Goal: Information Seeking & Learning: Understand process/instructions

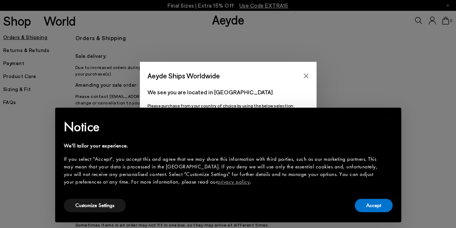
click at [370, 213] on div "× Notice We'll tailor your experience. If you select "Accept", you accept this …" at bounding box center [228, 164] width 341 height 109
click at [369, 209] on button "Accept" at bounding box center [374, 204] width 38 height 13
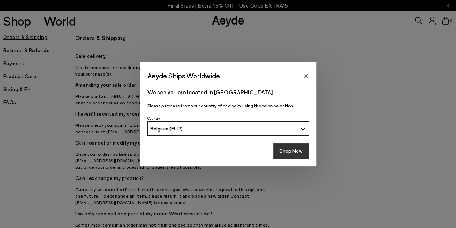
click at [283, 149] on button "Shop Now" at bounding box center [291, 150] width 36 height 15
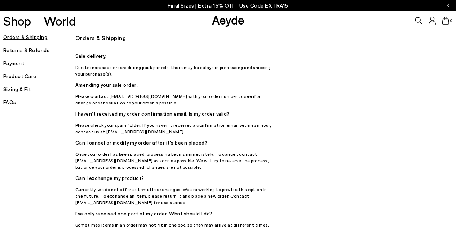
click at [26, 48] on h5 "Returns & Refunds" at bounding box center [39, 50] width 72 height 10
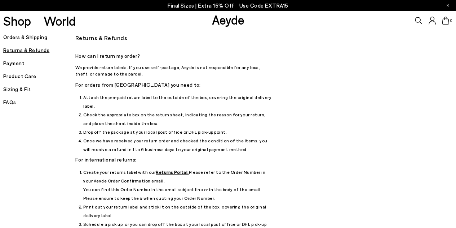
click at [165, 169] on u "Returns Portal." at bounding box center [172, 171] width 33 height 5
